Goal: Task Accomplishment & Management: Manage account settings

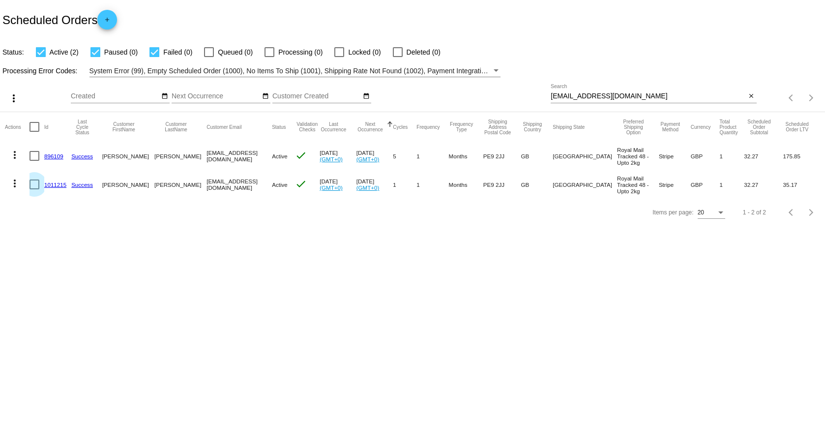
click at [31, 186] on div at bounding box center [34, 184] width 10 height 10
click at [34, 189] on input "checkbox" at bounding box center [34, 189] width 0 height 0
checkbox input "true"
click at [80, 182] on link "Success" at bounding box center [82, 184] width 22 height 6
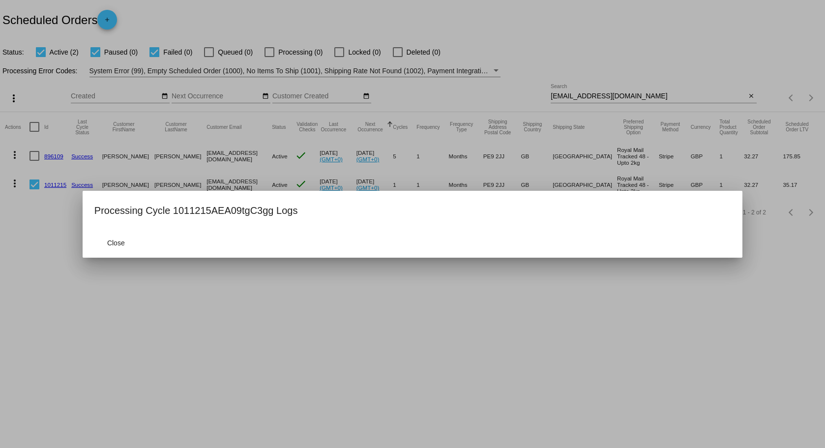
click at [41, 187] on div at bounding box center [412, 224] width 825 height 448
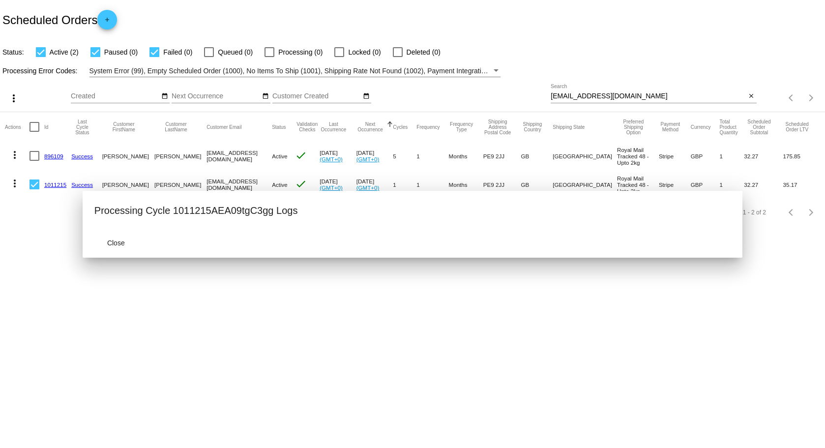
click at [41, 186] on mat-cell at bounding box center [36, 184] width 15 height 29
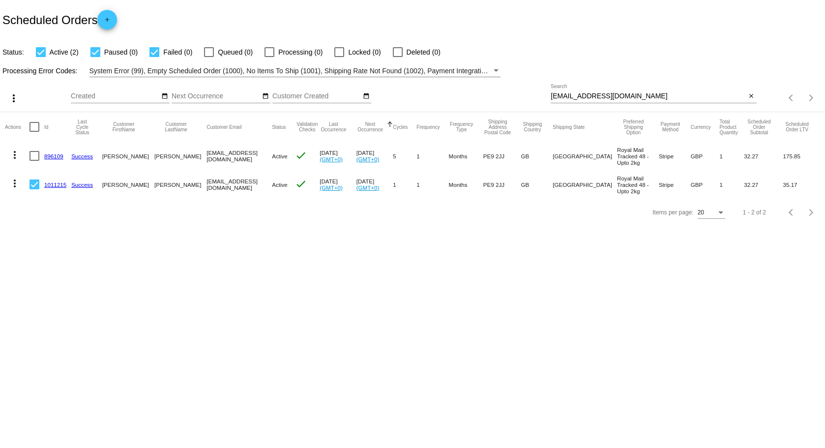
click at [50, 183] on link "1011215" at bounding box center [55, 184] width 22 height 6
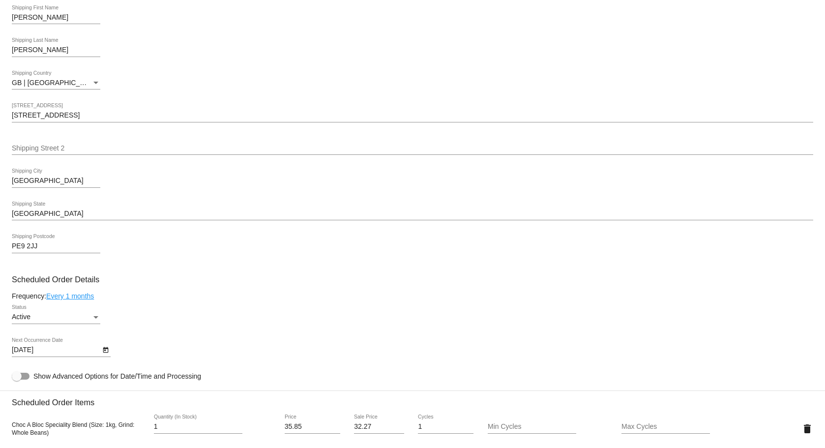
scroll to position [492, 0]
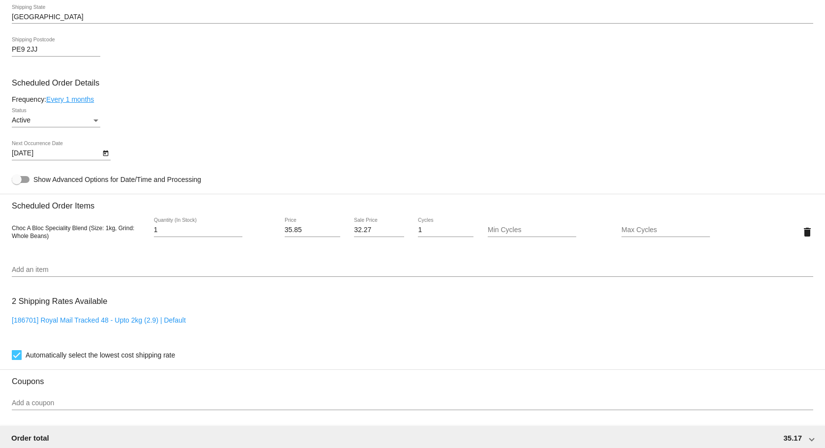
click at [56, 116] on div "Active Status" at bounding box center [56, 117] width 88 height 19
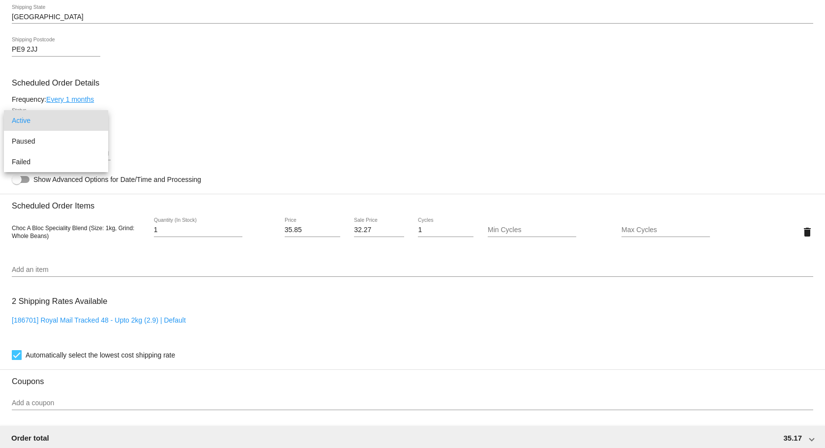
click at [137, 106] on div at bounding box center [412, 224] width 825 height 448
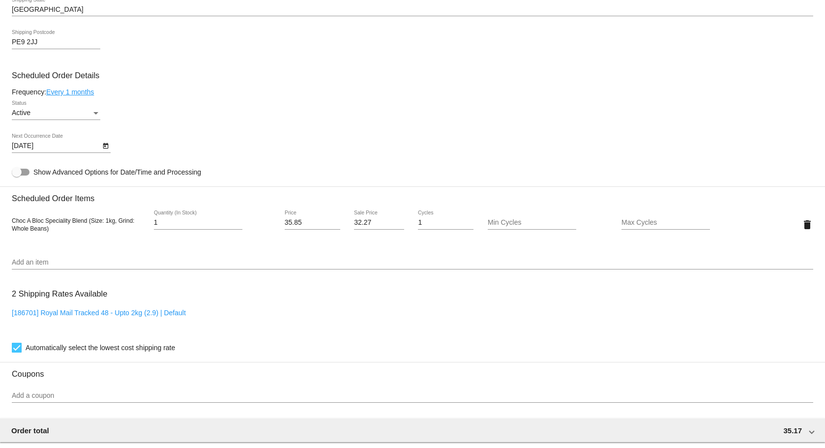
scroll to position [498, 0]
click at [45, 318] on div "[186701] Royal Mail Tracked 48 - Upto 2kg (2.9) | Default" at bounding box center [412, 324] width 801 height 28
click at [58, 312] on link "[186701] Royal Mail Tracked 48 - Upto 2kg (2.9) | Default" at bounding box center [99, 314] width 174 height 8
checkbox input "false"
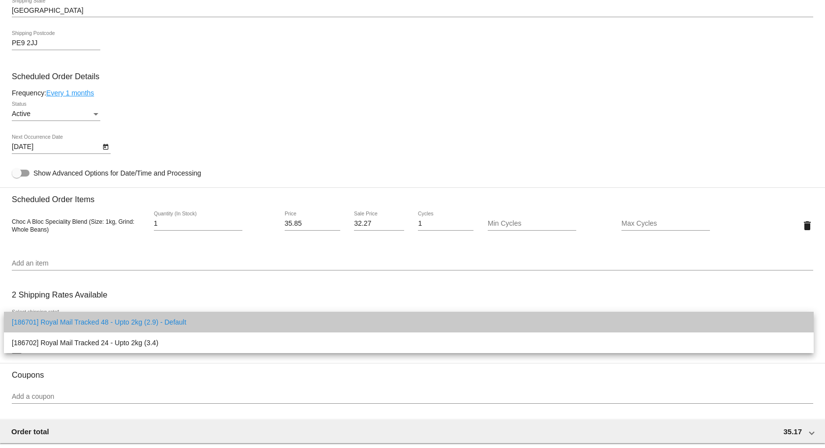
click at [59, 312] on span "[186701] Royal Mail Tracked 48 - Upto 2kg (2.9) - Default" at bounding box center [409, 322] width 794 height 21
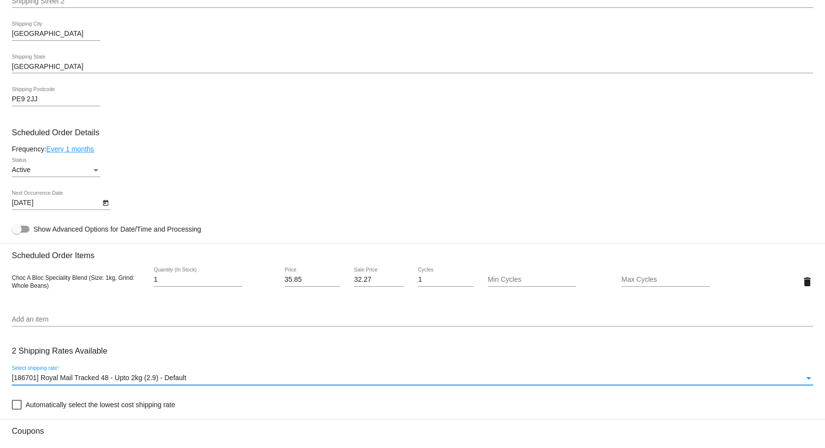
scroll to position [301, 0]
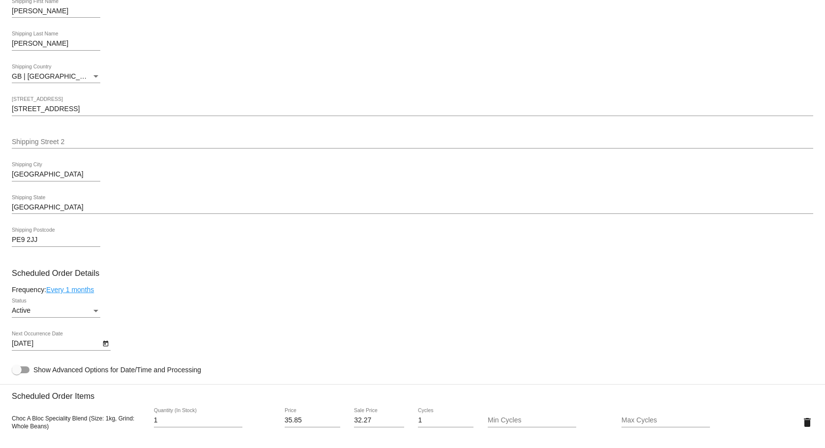
click at [50, 312] on div "Active" at bounding box center [52, 311] width 80 height 8
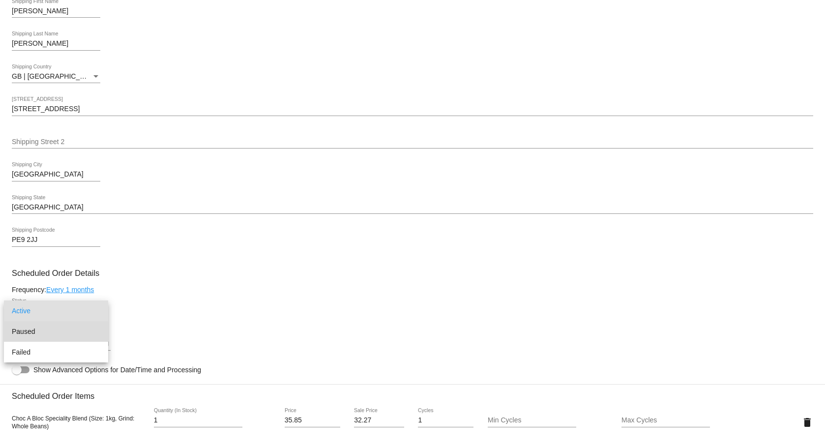
click at [62, 337] on span "Paused" at bounding box center [56, 331] width 88 height 21
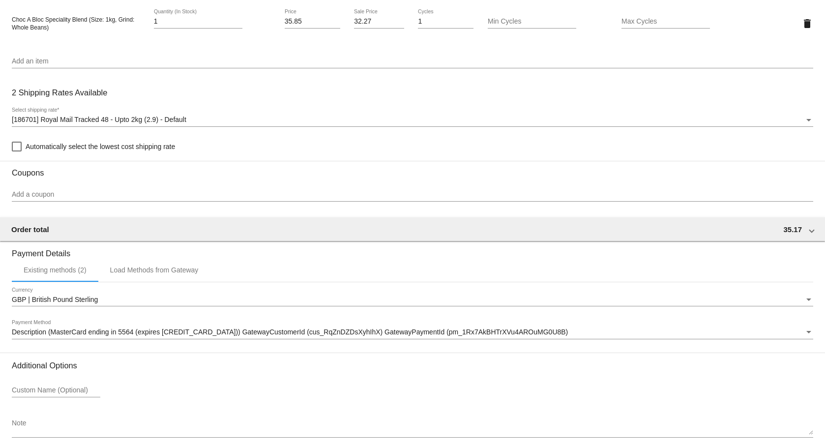
scroll to position [744, 0]
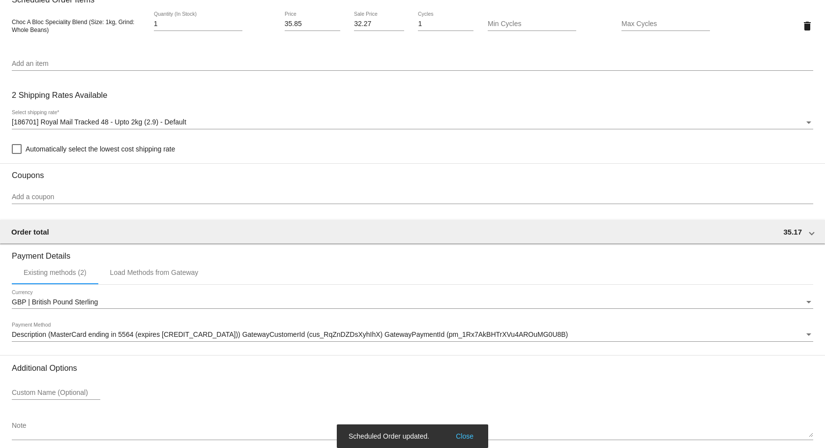
scroll to position [646, 0]
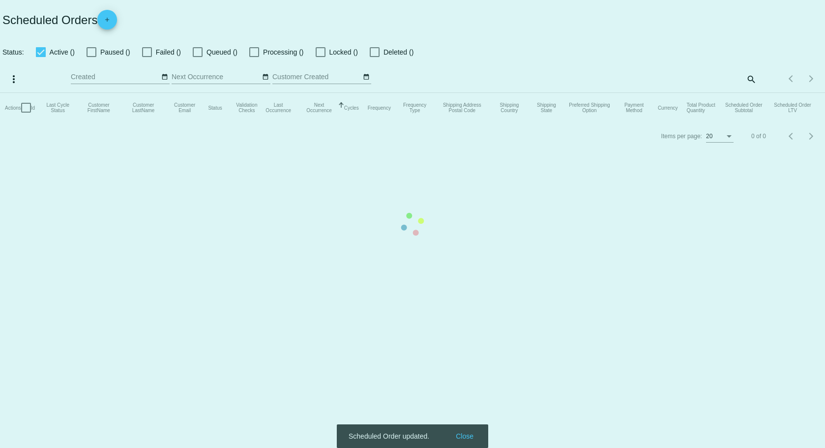
checkbox input "true"
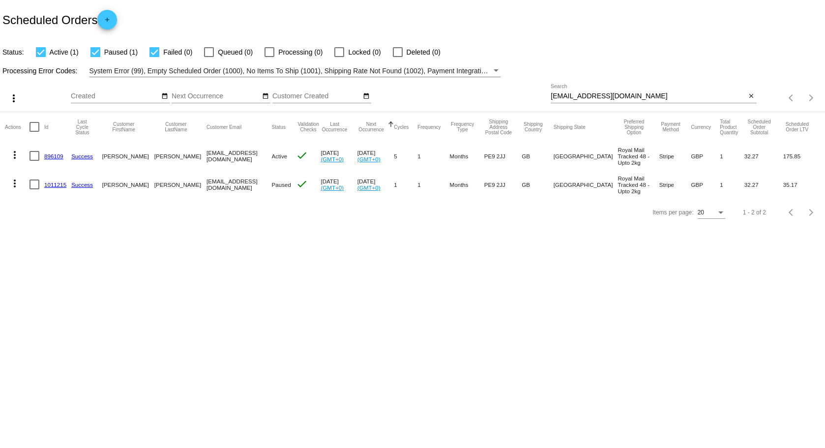
click at [51, 158] on link "896109" at bounding box center [53, 156] width 19 height 6
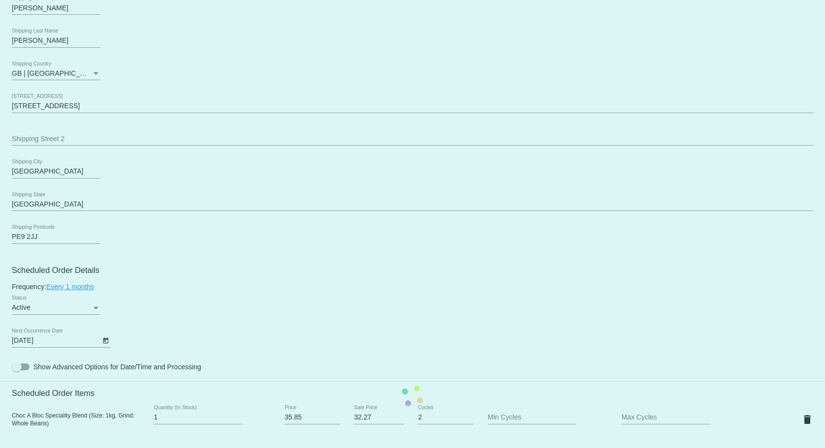
scroll to position [344, 0]
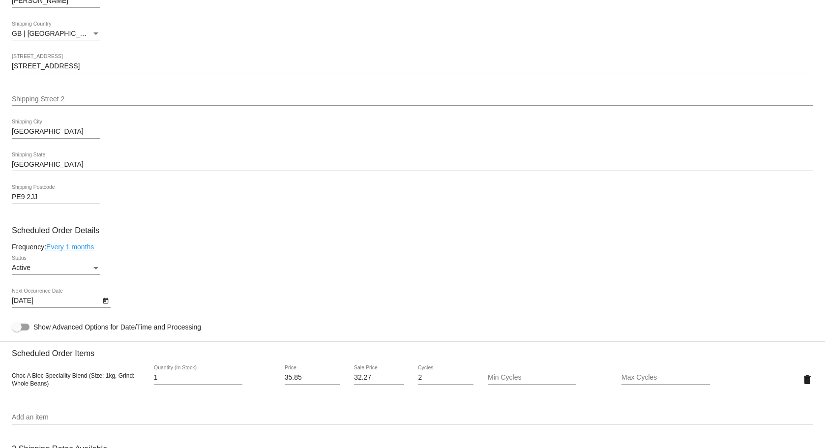
click at [61, 301] on body "arrow_back Scheduled Order #896109 Active more_vert Last Processing Cycle ID: 8…" at bounding box center [412, 224] width 825 height 448
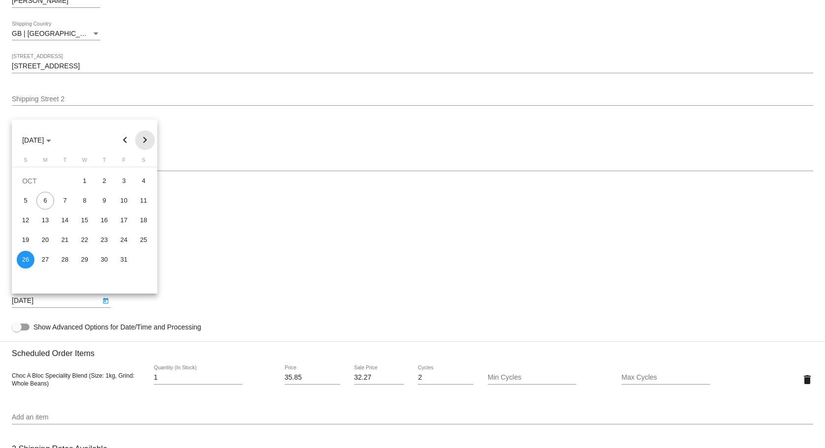
click at [145, 138] on button "Next month" at bounding box center [145, 140] width 20 height 20
click at [98, 200] on div "4" at bounding box center [104, 201] width 18 height 18
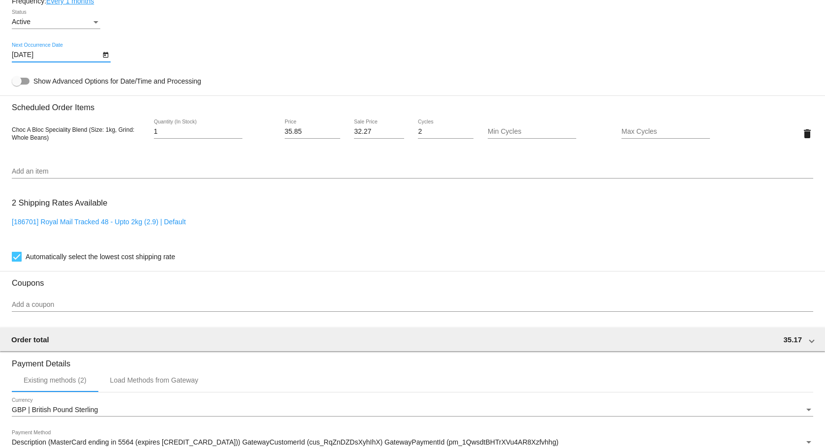
scroll to position [541, 0]
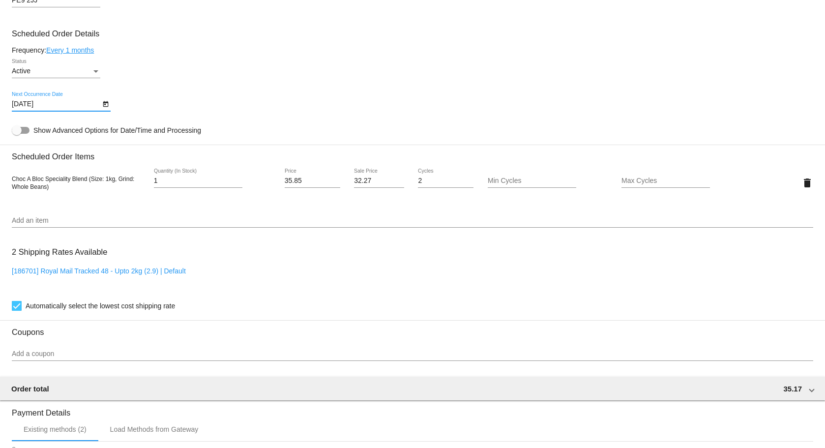
drag, startPoint x: 85, startPoint y: 44, endPoint x: 85, endPoint y: 53, distance: 9.3
click at [85, 46] on mat-card-content "Customer 6415715: [PERSON_NAME] [PERSON_NAME][EMAIL_ADDRESS][DOMAIN_NAME] Custo…" at bounding box center [412, 142] width 801 height 926
click at [85, 53] on link "Every 1 months" at bounding box center [70, 50] width 48 height 8
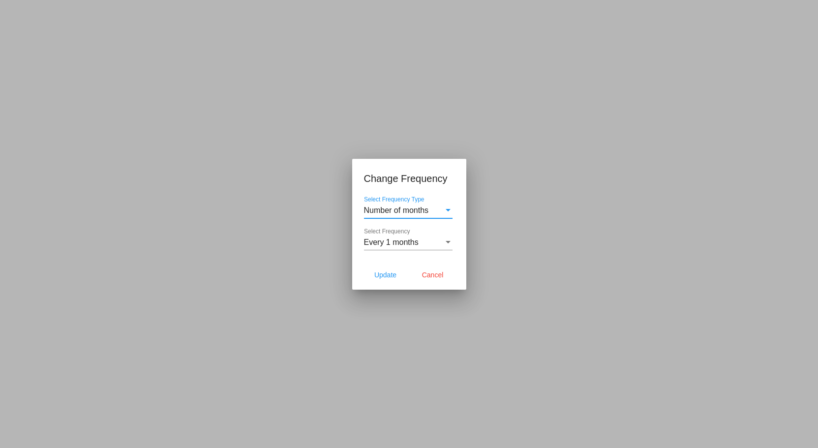
click at [449, 244] on div "Select Frequency" at bounding box center [447, 242] width 9 height 9
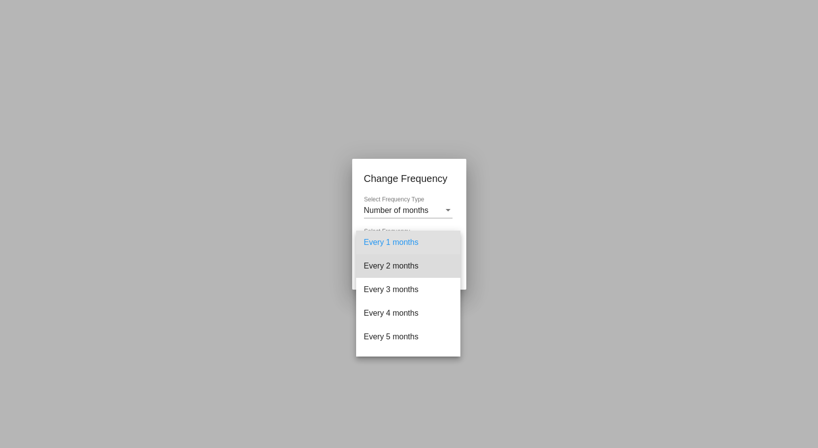
click at [412, 269] on span "Every 2 months" at bounding box center [408, 266] width 88 height 24
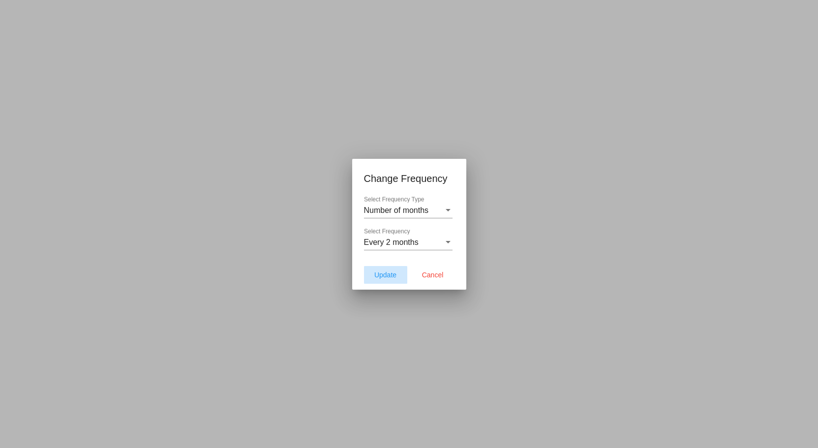
click at [399, 273] on button "Update" at bounding box center [385, 275] width 43 height 18
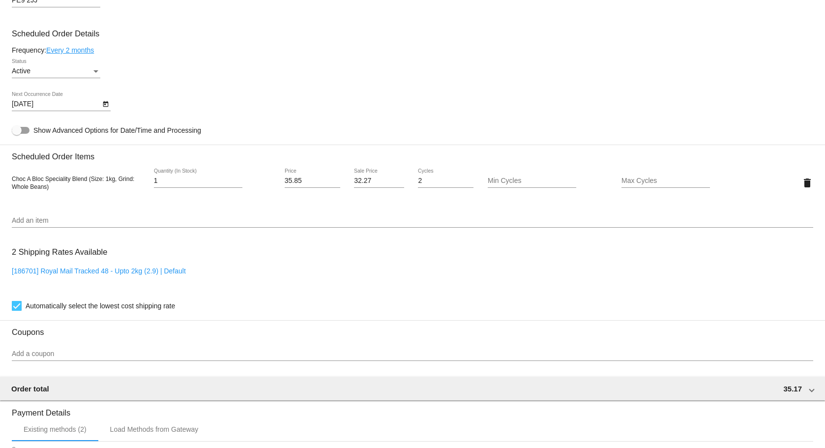
type input "[DATE]"
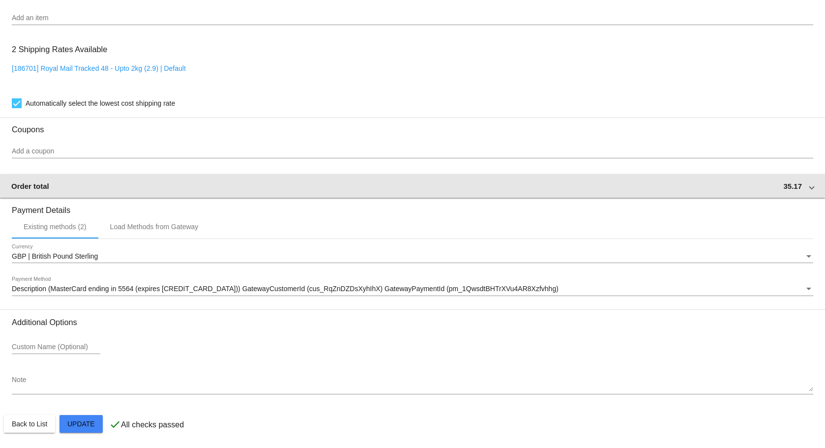
scroll to position [744, 0]
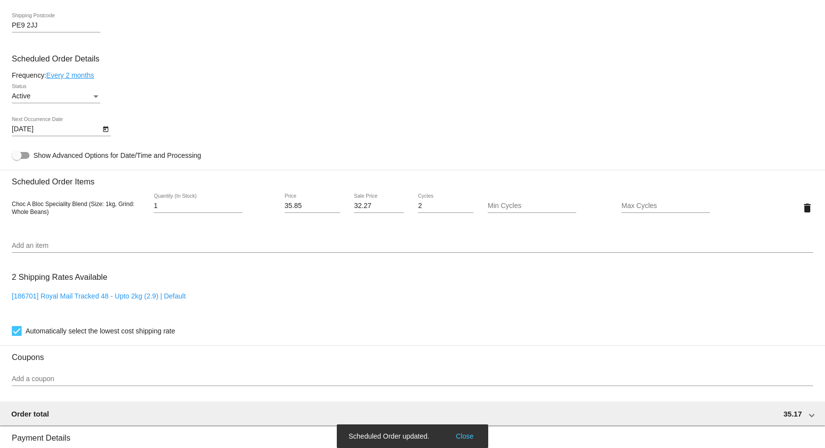
scroll to position [449, 0]
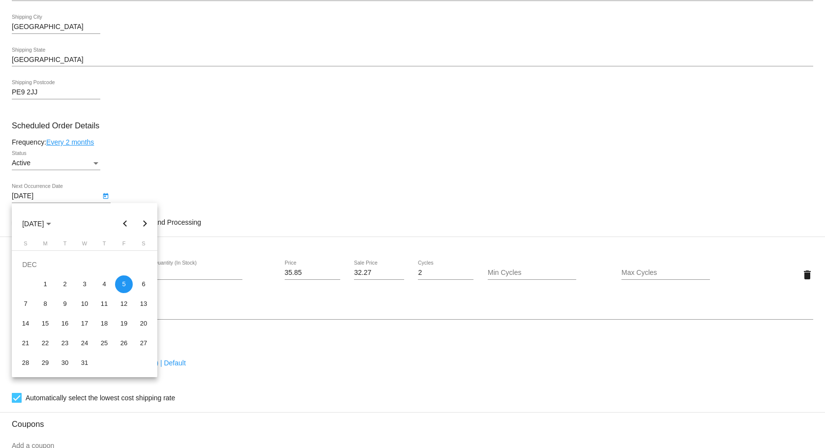
click at [67, 194] on body "arrow_back Scheduled Order #896109 Active more_vert Last Processing Cycle ID: 8…" at bounding box center [412, 224] width 825 height 448
click at [140, 176] on div at bounding box center [412, 224] width 825 height 448
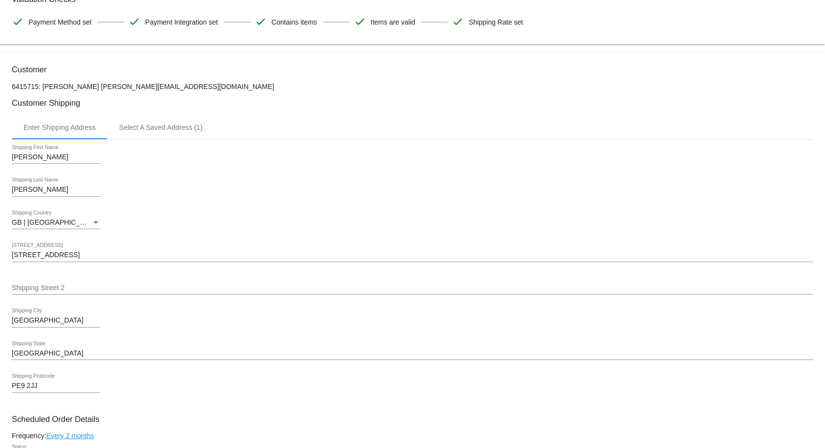
scroll to position [154, 0]
